Goal: Task Accomplishment & Management: Use online tool/utility

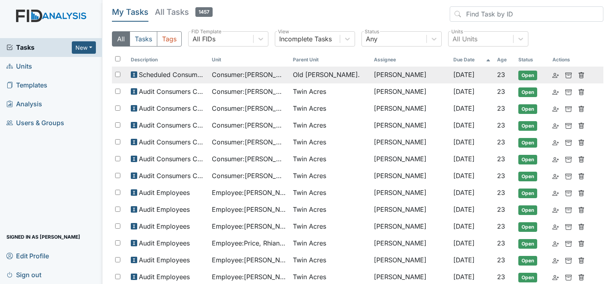
click at [223, 75] on span "Consumer : Bowman, Tameka" at bounding box center [249, 75] width 75 height 10
click at [171, 77] on span "Scheduled Consumer Chart Review" at bounding box center [172, 75] width 67 height 10
